Goal: Task Accomplishment & Management: Complete application form

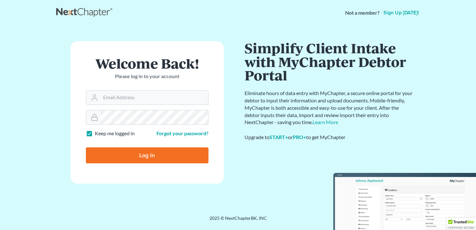
type input "[EMAIL_ADDRESS][DOMAIN_NAME]"
click at [170, 149] on input "Log In" at bounding box center [147, 155] width 123 height 16
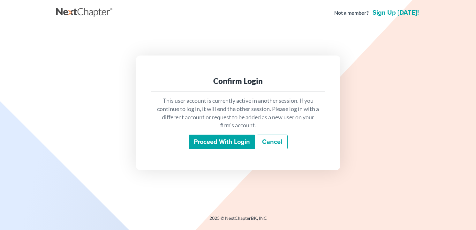
click at [219, 141] on input "Proceed with login" at bounding box center [222, 142] width 66 height 15
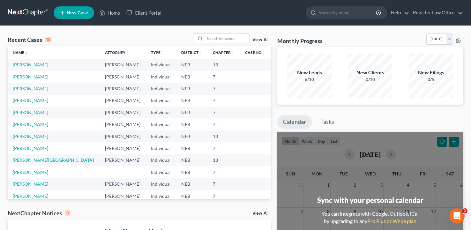
click at [25, 64] on link "[PERSON_NAME]" at bounding box center [30, 64] width 35 height 5
drag, startPoint x: 25, startPoint y: 64, endPoint x: 28, endPoint y: 63, distance: 3.3
click at [25, 63] on link "[PERSON_NAME]" at bounding box center [30, 64] width 35 height 5
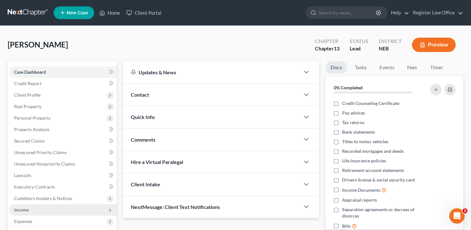
click at [30, 211] on span "Income" at bounding box center [63, 209] width 108 height 11
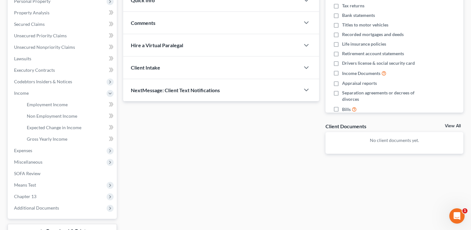
scroll to position [128, 0]
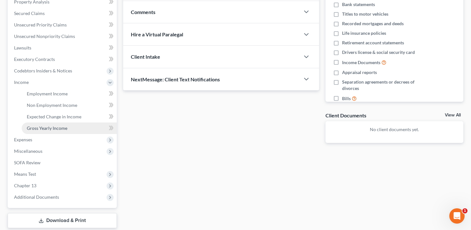
click at [52, 127] on span "Gross Yearly Income" at bounding box center [47, 127] width 41 height 5
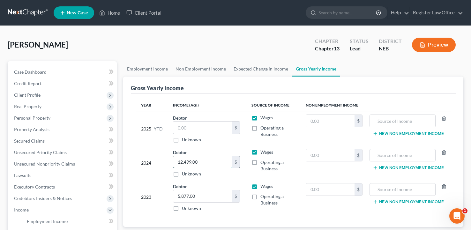
click at [210, 162] on input "12,499.00" at bounding box center [202, 162] width 59 height 12
type input "19,479"
click at [191, 126] on input "text" at bounding box center [202, 128] width 59 height 12
type input "19,707.00"
click at [137, 141] on td "2025 YTD" at bounding box center [152, 129] width 32 height 34
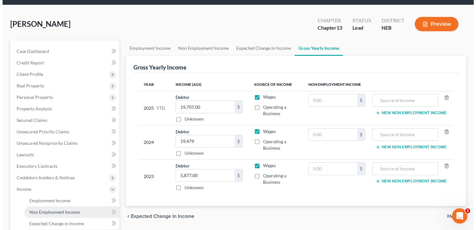
scroll to position [32, 0]
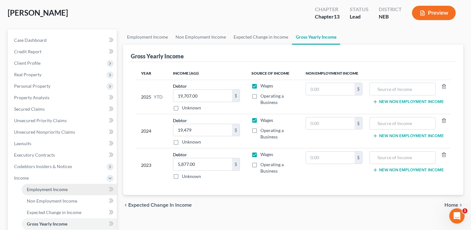
click at [53, 188] on span "Employment Income" at bounding box center [47, 189] width 41 height 5
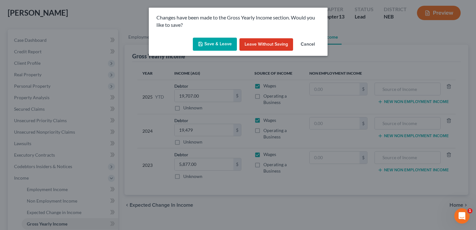
click at [216, 46] on button "Save & Leave" at bounding box center [215, 44] width 44 height 13
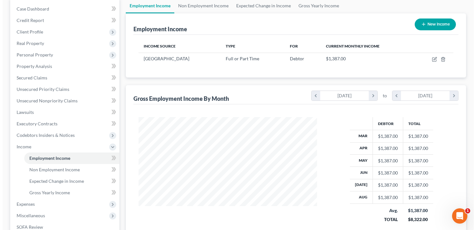
scroll to position [39, 0]
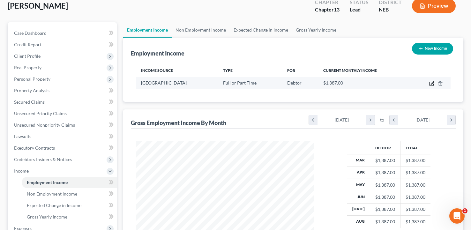
click at [429, 85] on icon "button" at bounding box center [431, 84] width 4 height 4
select select "0"
select select "30"
select select "0"
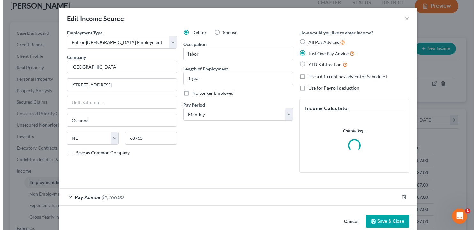
scroll to position [115, 193]
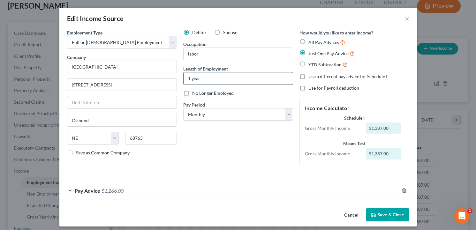
click at [188, 79] on input "1 year" at bounding box center [237, 78] width 109 height 12
type input "2 year"
click at [226, 140] on div "Debtor Spouse Occupation labor Length of Employment 2 year No Longer Employed P…" at bounding box center [238, 100] width 116 height 142
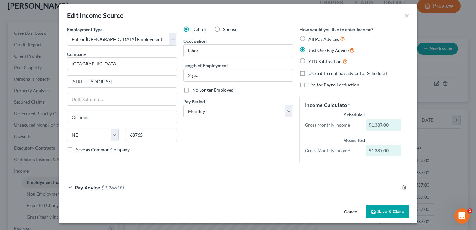
scroll to position [4, 0]
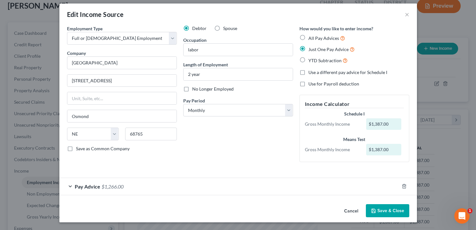
click at [95, 186] on span "Pay Advice" at bounding box center [88, 186] width 26 height 6
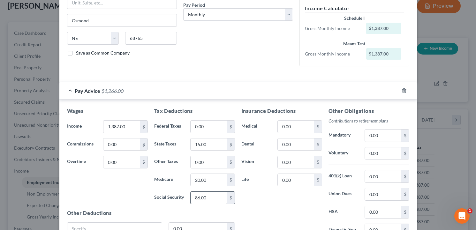
scroll to position [132, 0]
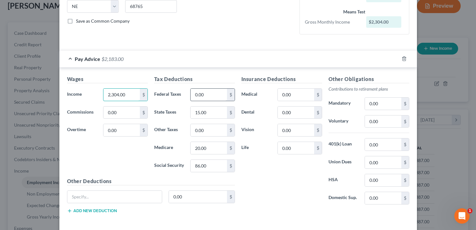
type input "2,304.00"
click at [197, 96] on input "0.00" at bounding box center [208, 95] width 36 height 12
type input "91"
click at [207, 115] on input "15.00" at bounding box center [208, 113] width 36 height 12
click at [203, 130] on input "0.00" at bounding box center [208, 130] width 36 height 12
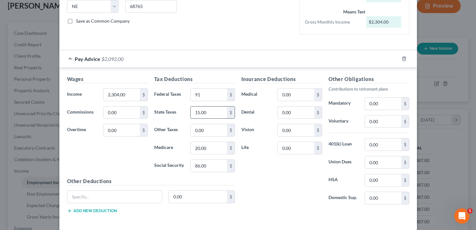
click at [199, 114] on input "15.00" at bounding box center [208, 113] width 36 height 12
type input "68"
click at [206, 150] on input "20.00" at bounding box center [208, 148] width 36 height 12
type input "143"
click at [211, 167] on input "86.00" at bounding box center [208, 166] width 36 height 12
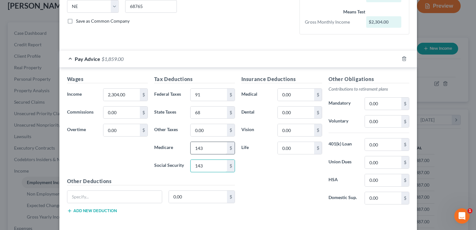
type input "143"
type input "33.00"
click at [257, 197] on div "Insurance Deductions Medical 0.00 $ Dental 0.00 $ Vision 0.00 $ Life 0.00 $" at bounding box center [281, 142] width 87 height 134
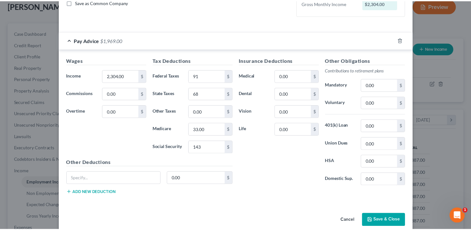
scroll to position [160, 0]
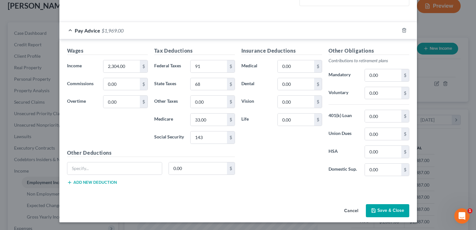
click at [382, 208] on button "Save & Close" at bounding box center [387, 210] width 43 height 13
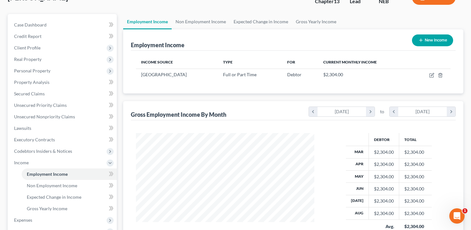
scroll to position [167, 0]
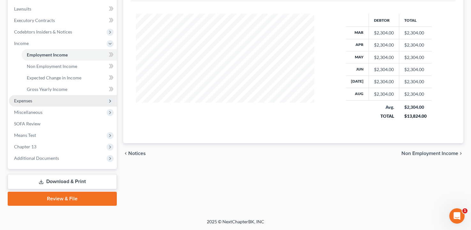
click at [32, 99] on span "Expenses" at bounding box center [23, 100] width 18 height 5
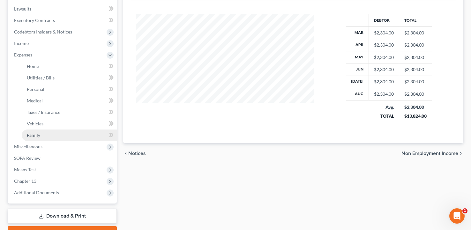
drag, startPoint x: 37, startPoint y: 131, endPoint x: 55, endPoint y: 135, distance: 18.2
click at [37, 132] on link "Family" at bounding box center [69, 135] width 95 height 11
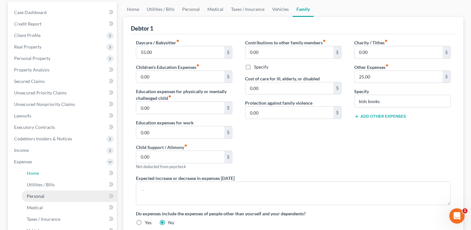
scroll to position [64, 0]
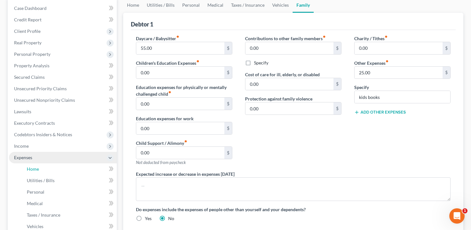
click at [28, 169] on span "Home" at bounding box center [33, 168] width 12 height 5
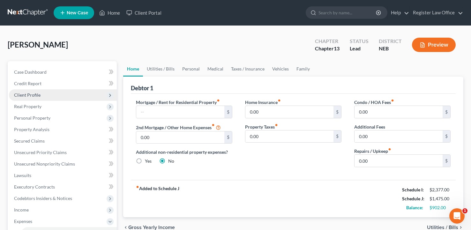
click at [43, 95] on span "Client Profile" at bounding box center [63, 94] width 108 height 11
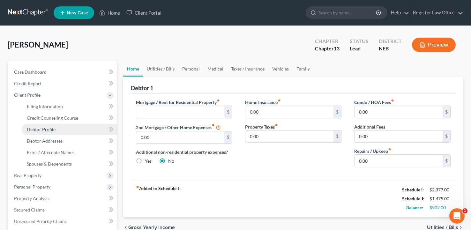
click at [57, 130] on link "Debtor Profile" at bounding box center [69, 129] width 95 height 11
select select "0"
select select "1"
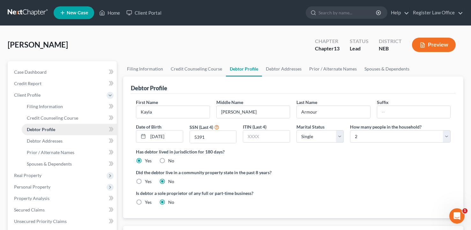
radio input "true"
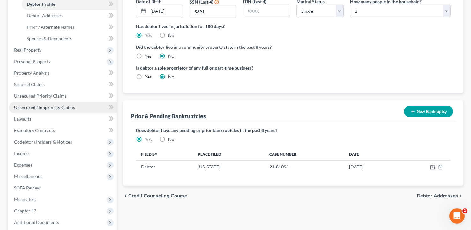
scroll to position [126, 0]
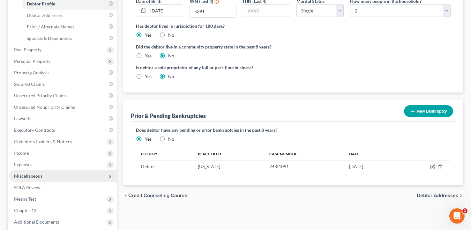
click at [34, 175] on span "Miscellaneous" at bounding box center [28, 175] width 28 height 5
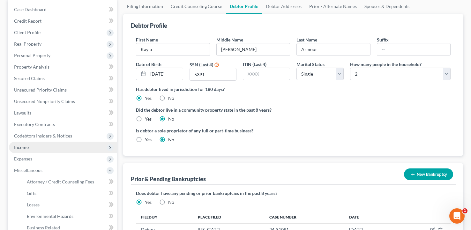
scroll to position [62, 0]
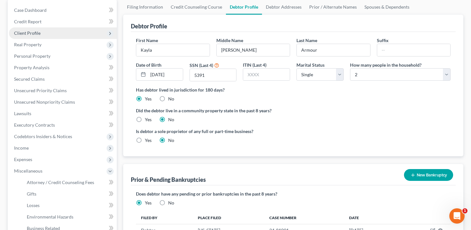
click at [38, 36] on span "Client Profile" at bounding box center [63, 32] width 108 height 11
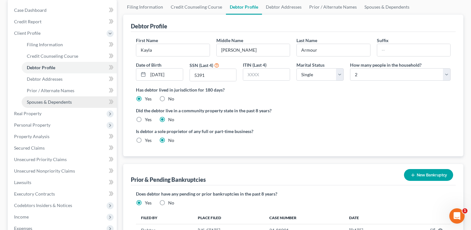
click at [54, 103] on span "Spouses & Dependents" at bounding box center [49, 101] width 45 height 5
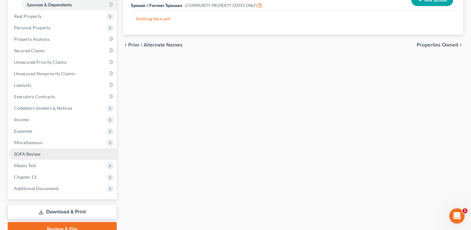
scroll to position [189, 0]
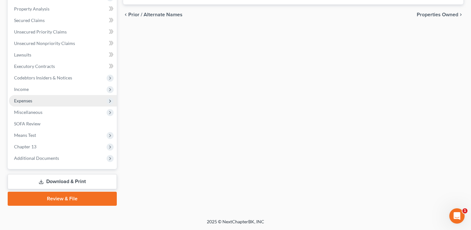
click at [32, 99] on span "Expenses" at bounding box center [23, 100] width 18 height 5
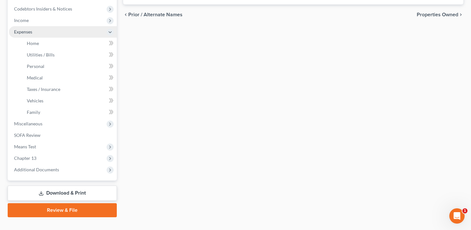
scroll to position [121, 0]
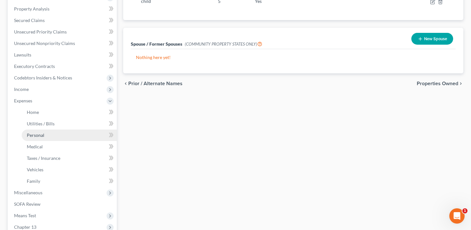
click at [41, 136] on span "Personal" at bounding box center [36, 134] width 18 height 5
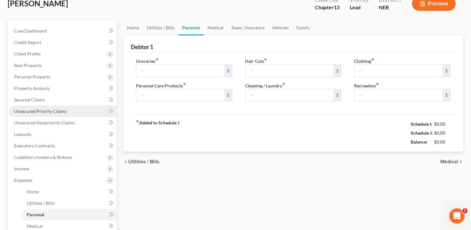
type input "500.00"
type input "50.00"
type input "0.00"
type input "100.00"
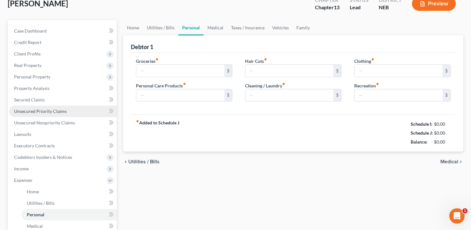
type input "0.00"
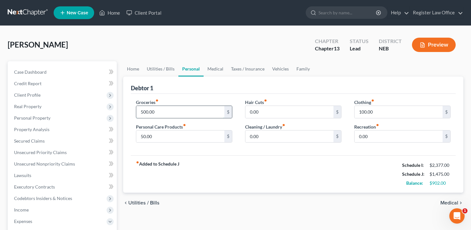
click at [160, 113] on input "500.00" at bounding box center [180, 112] width 88 height 12
type input "600"
click at [161, 135] on input "50.00" at bounding box center [180, 136] width 88 height 12
type input "50"
click at [360, 137] on input "text" at bounding box center [398, 136] width 88 height 12
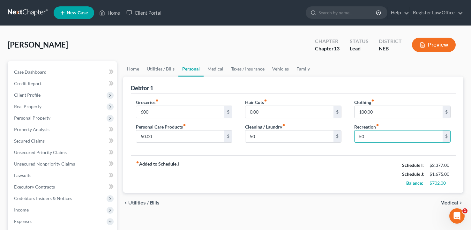
type input "50"
click at [267, 159] on div "fiber_manual_record Added to Schedule J Schedule I: $2,377.00 Schedule J: $1,67…" at bounding box center [293, 173] width 325 height 37
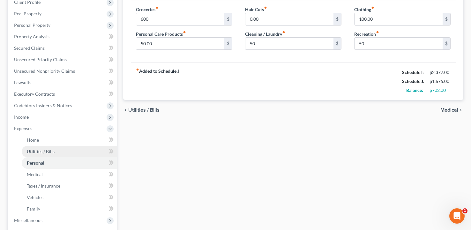
scroll to position [96, 0]
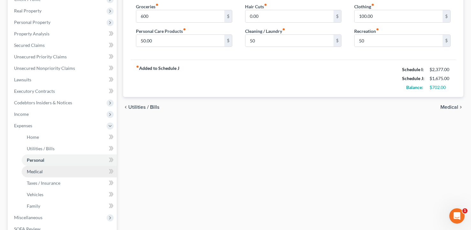
click at [38, 168] on link "Medical" at bounding box center [69, 171] width 95 height 11
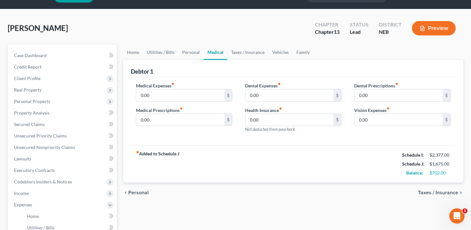
scroll to position [32, 0]
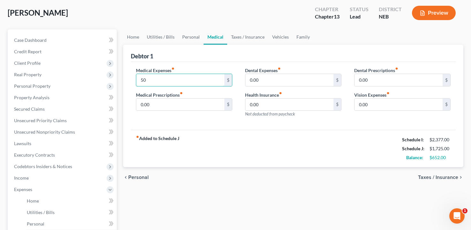
type input "50"
click at [237, 140] on div "fiber_manual_record Added to Schedule J Schedule I: $2,377.00 Schedule J: $1,72…" at bounding box center [293, 148] width 325 height 37
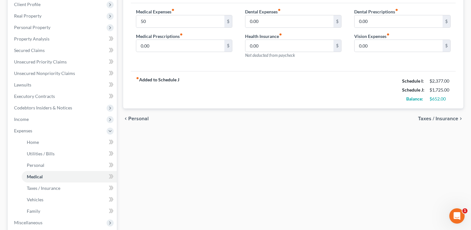
scroll to position [96, 0]
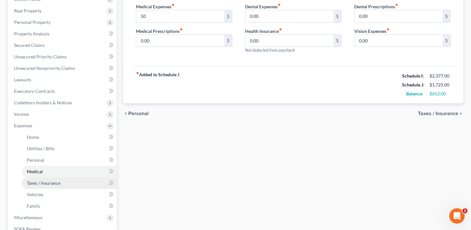
click at [51, 182] on span "Taxes / Insurance" at bounding box center [43, 182] width 33 height 5
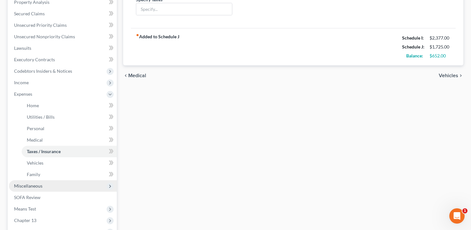
scroll to position [128, 0]
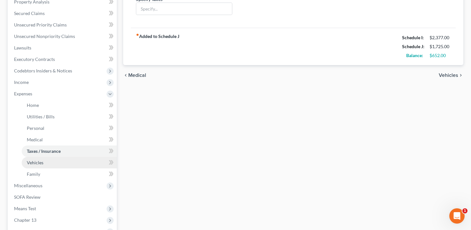
click at [40, 164] on span "Vehicles" at bounding box center [35, 162] width 17 height 5
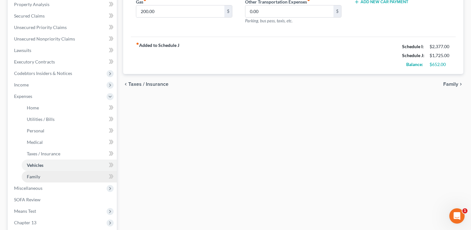
scroll to position [128, 0]
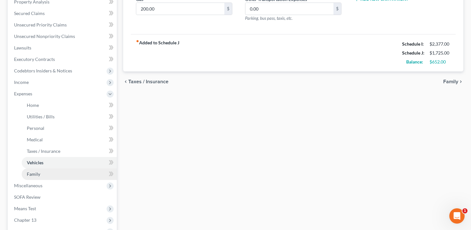
click at [55, 176] on link "Family" at bounding box center [69, 173] width 95 height 11
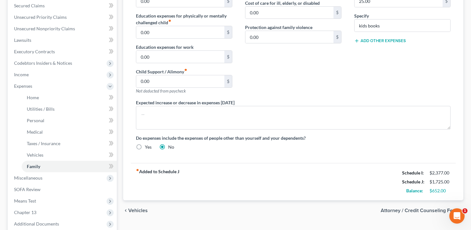
scroll to position [160, 0]
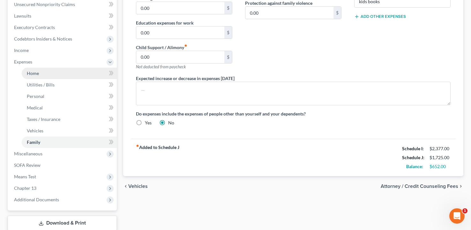
click at [39, 74] on link "Home" at bounding box center [69, 73] width 95 height 11
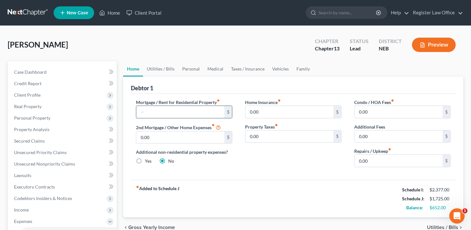
click at [161, 109] on input "text" at bounding box center [180, 112] width 88 height 12
click at [299, 180] on div "Debtor 1 Mortgage / Rent for Residential Property fiber_manual_record 400 $ 2nd…" at bounding box center [293, 147] width 340 height 141
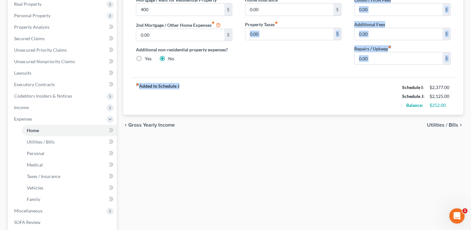
scroll to position [128, 0]
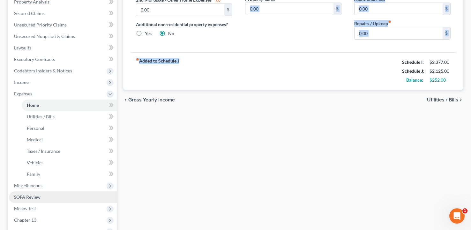
click at [33, 195] on span "SOFA Review" at bounding box center [27, 196] width 26 height 5
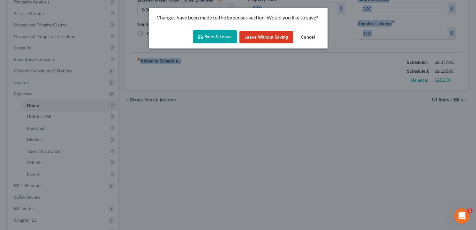
click at [214, 38] on button "Save & Leave" at bounding box center [215, 36] width 44 height 13
type input "400.00"
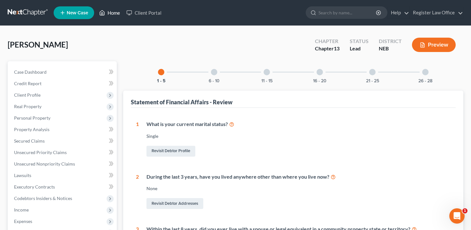
click at [110, 12] on link "Home" at bounding box center [109, 12] width 27 height 11
